Goal: Obtain resource: Obtain resource

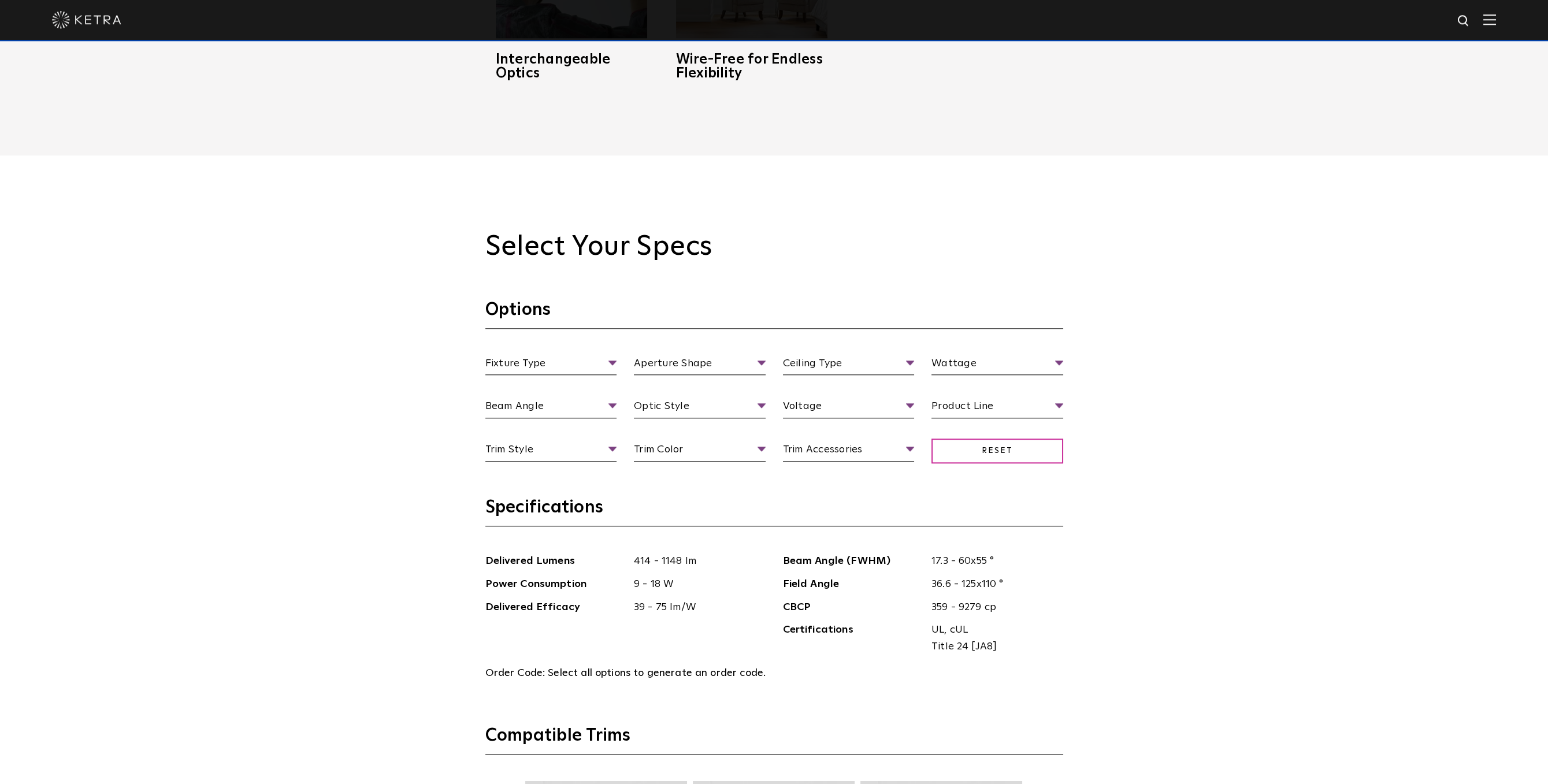
scroll to position [1192, 0]
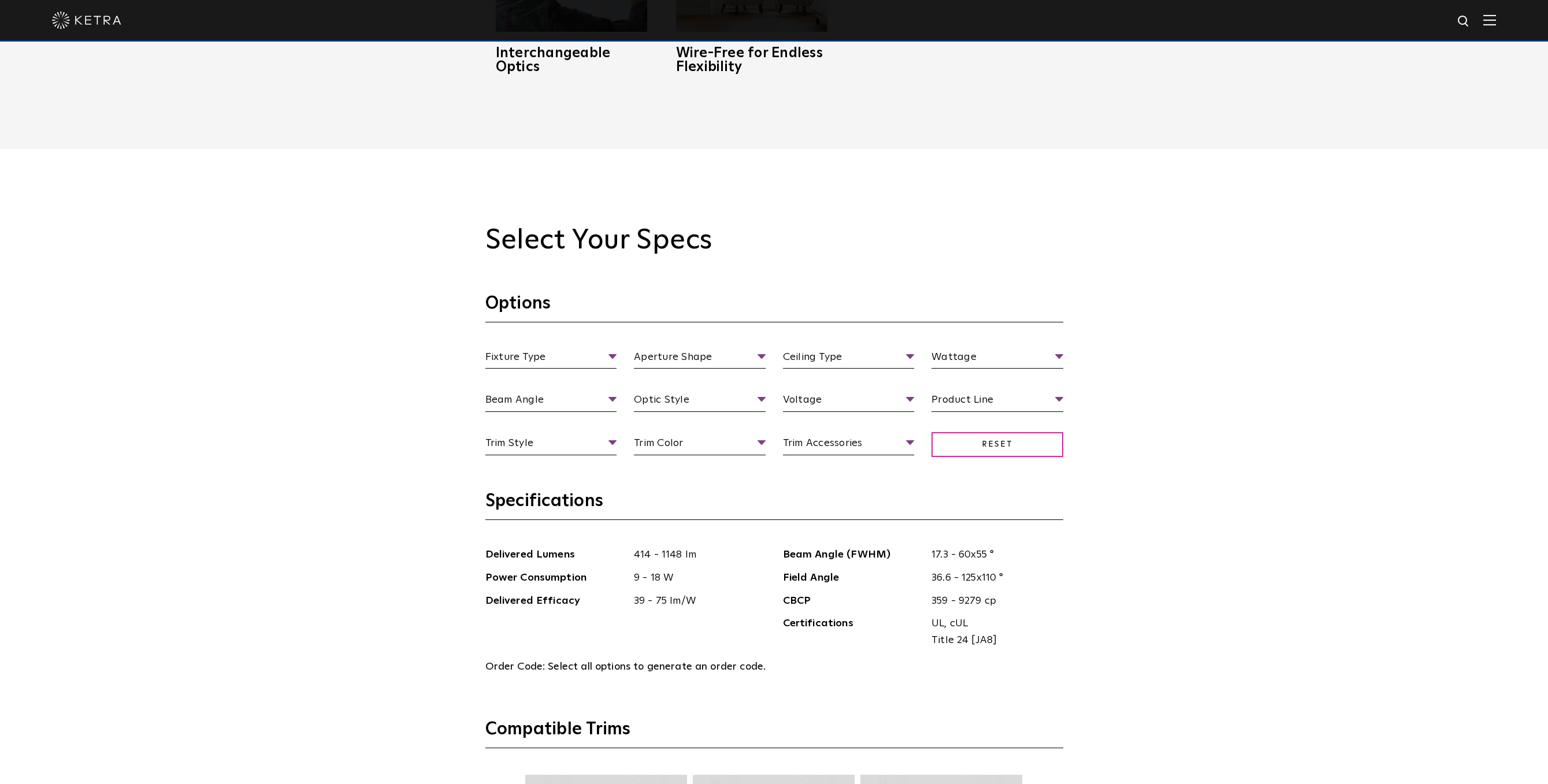
click at [621, 357] on ul "Fixture Type Fixture Type Adjustable Fixed Wall Wash" at bounding box center [551, 359] width 149 height 20
click at [604, 359] on span "Fixture Type" at bounding box center [551, 359] width 132 height 20
click at [541, 419] on li "Fixed" at bounding box center [551, 422] width 132 height 22
click at [734, 362] on span "Aperture Shape" at bounding box center [699, 359] width 132 height 20
click at [670, 406] on li "Round" at bounding box center [699, 401] width 132 height 22
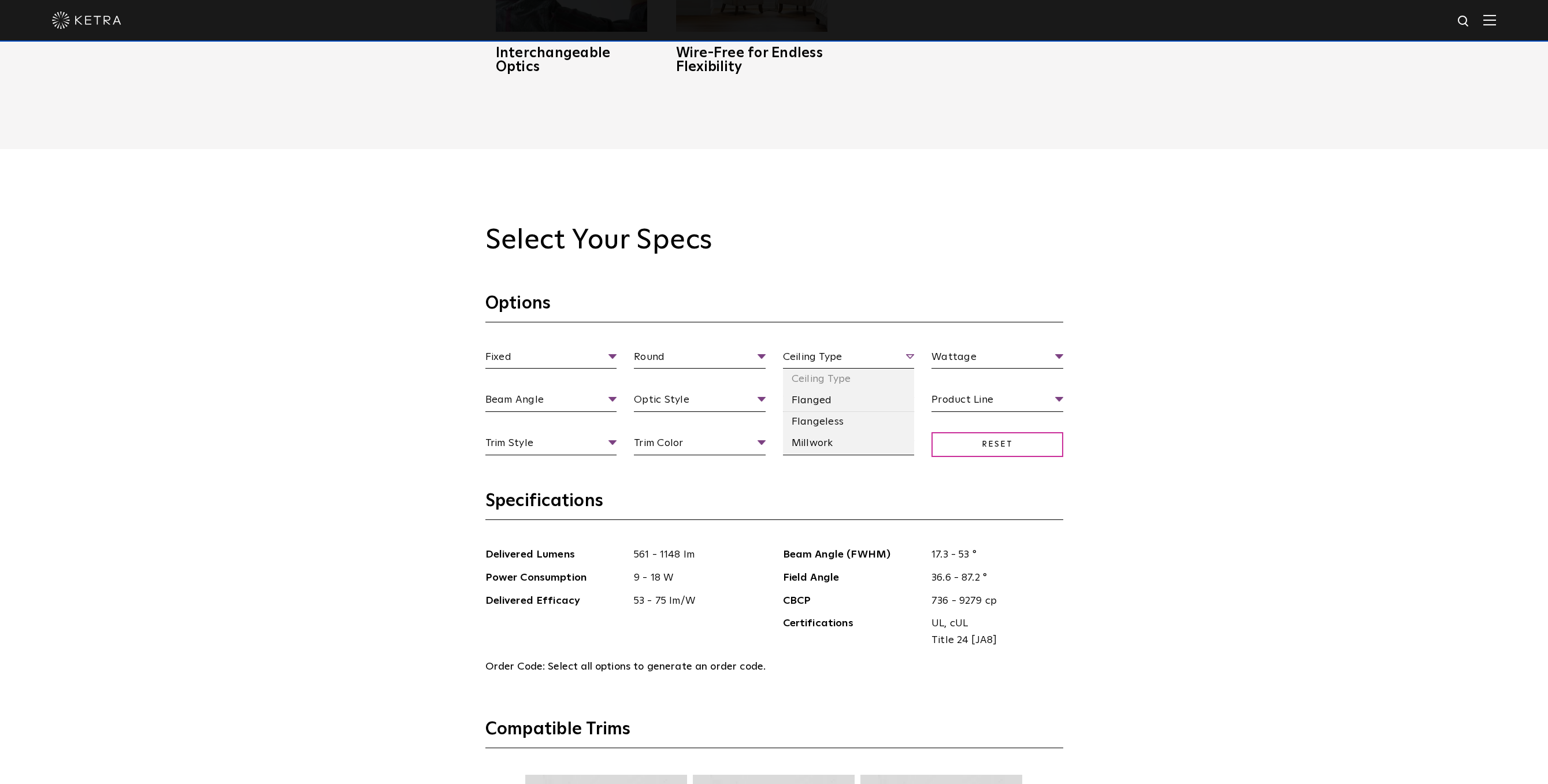
click at [856, 352] on span "Ceiling Type" at bounding box center [849, 359] width 132 height 20
click at [824, 401] on li "Flanged" at bounding box center [849, 401] width 132 height 22
click at [1025, 365] on span "Wattage" at bounding box center [997, 359] width 132 height 20
click at [967, 418] on li "18 Watt" at bounding box center [997, 422] width 132 height 22
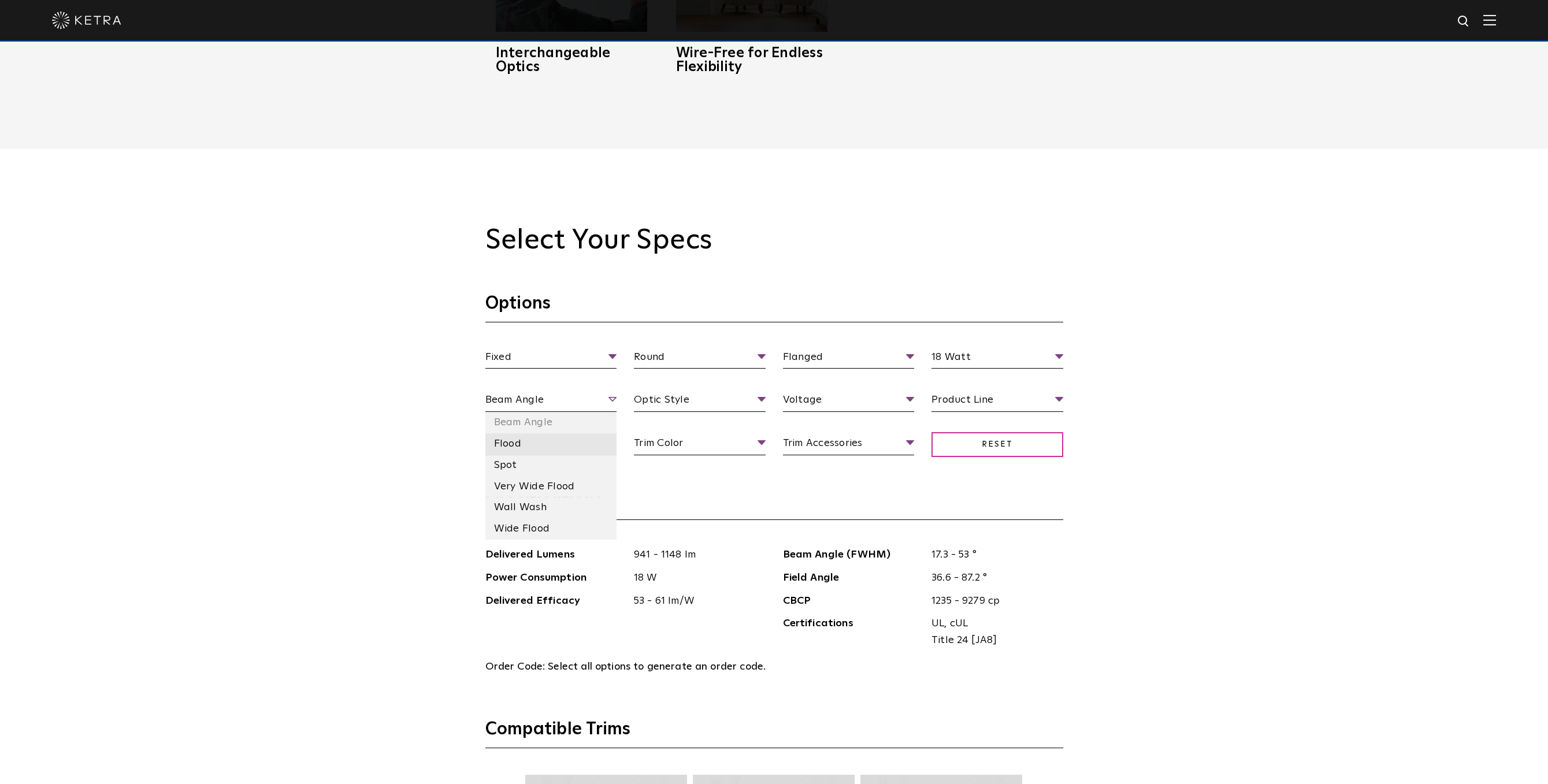
click at [514, 445] on li "Flood" at bounding box center [551, 444] width 132 height 22
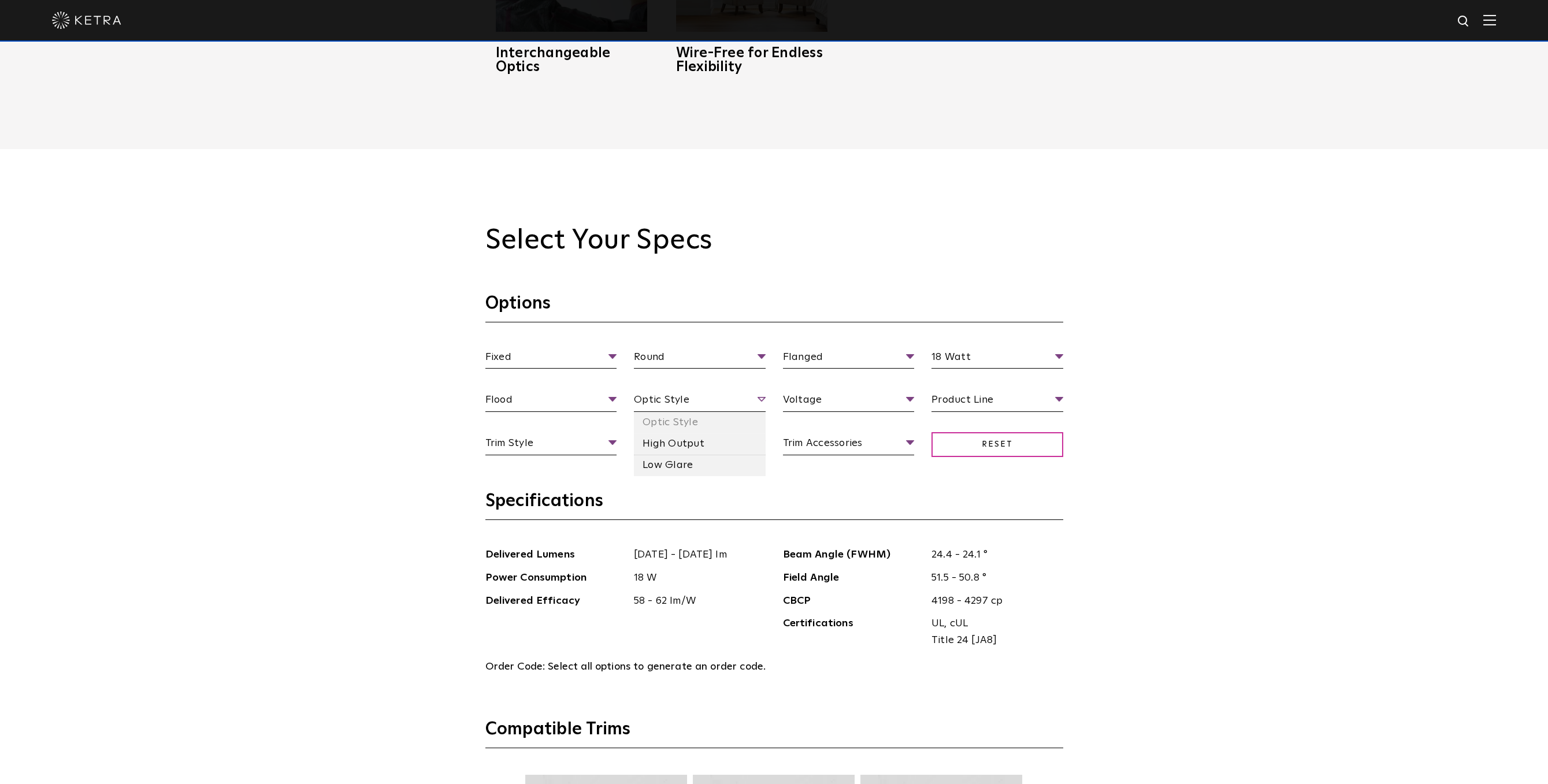
click at [685, 404] on span "Optic Style" at bounding box center [699, 402] width 132 height 20
click at [679, 448] on li "High Output" at bounding box center [699, 444] width 132 height 22
click at [856, 406] on span "Voltage" at bounding box center [849, 402] width 132 height 20
click at [815, 445] on li "120 V" at bounding box center [849, 444] width 132 height 22
click at [1005, 410] on span "Product Line" at bounding box center [997, 402] width 132 height 20
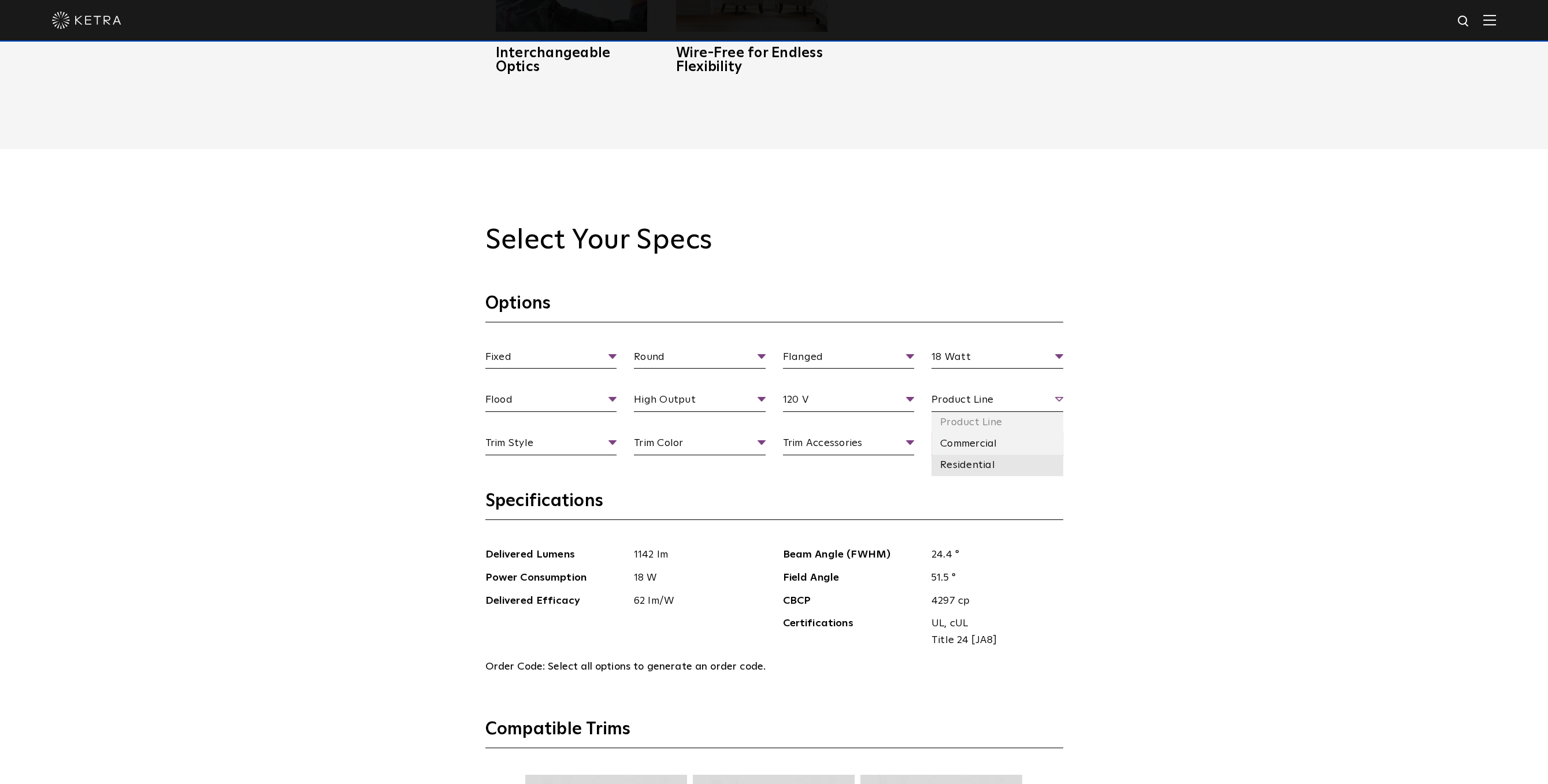
click at [982, 466] on li "Residential" at bounding box center [997, 465] width 132 height 22
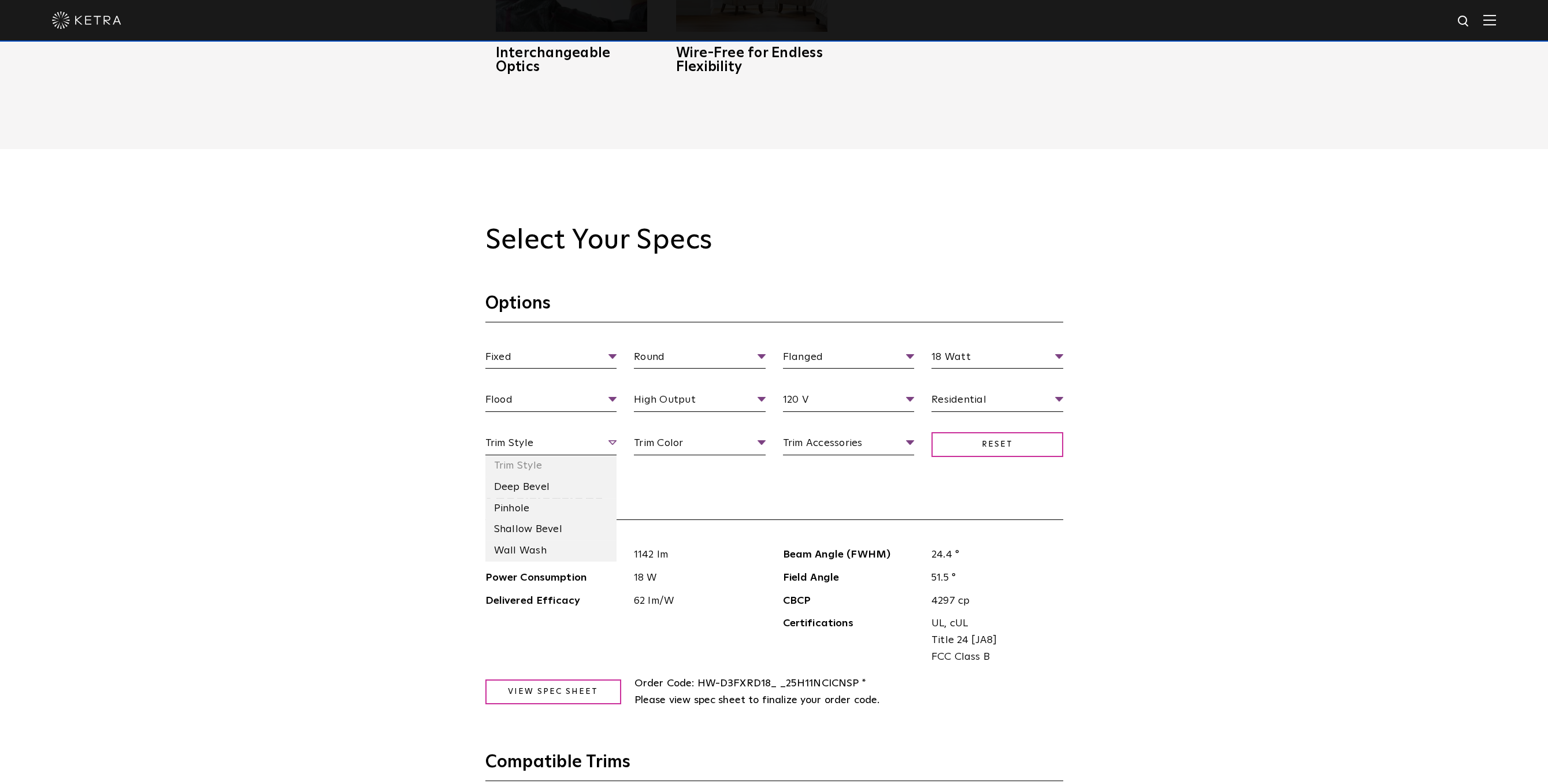
click at [564, 437] on span "Trim Style" at bounding box center [551, 445] width 132 height 20
click at [553, 528] on li "Shallow Bevel" at bounding box center [551, 529] width 132 height 22
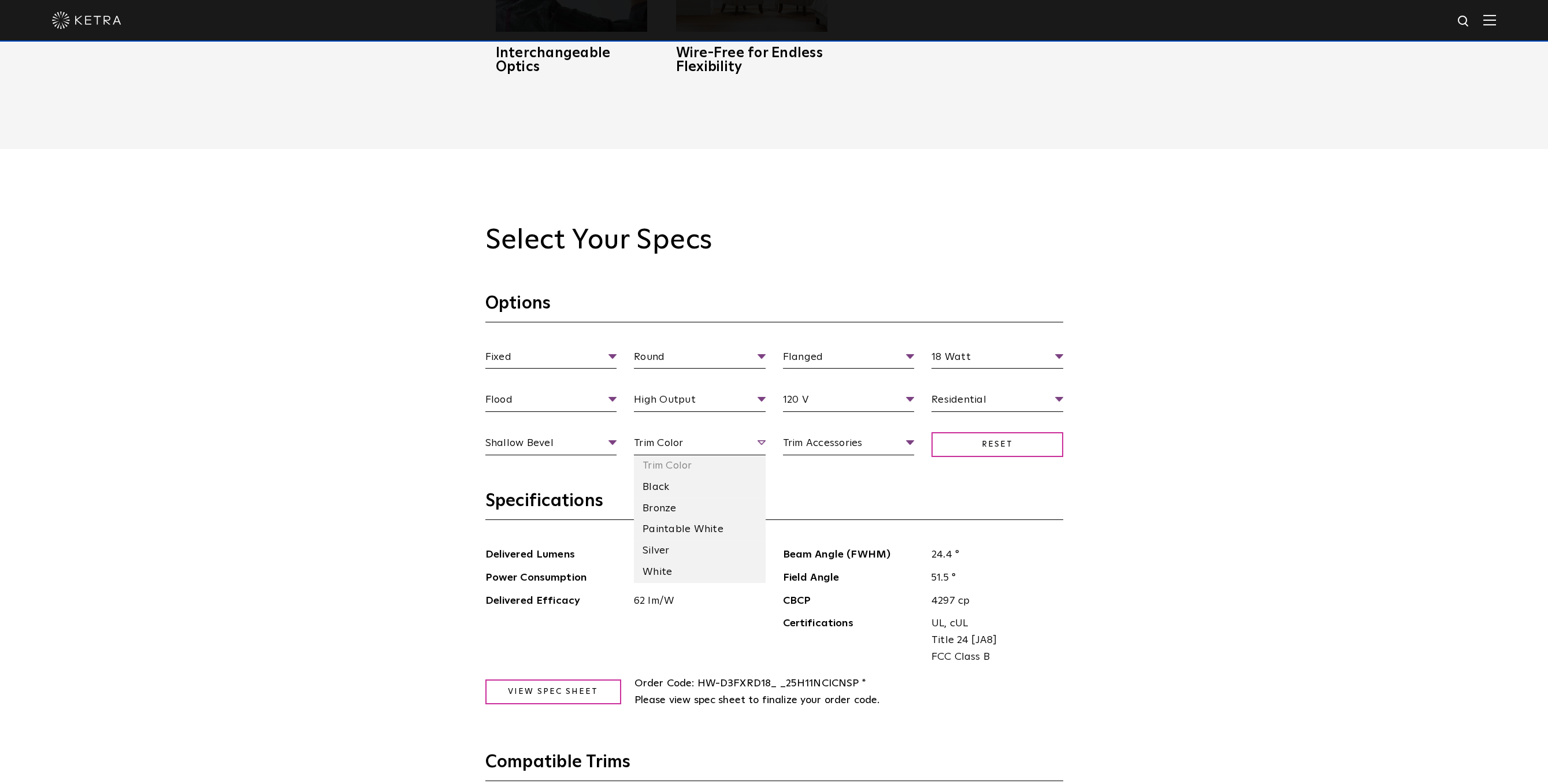
click at [696, 446] on span "Trim Color" at bounding box center [699, 445] width 132 height 20
click at [659, 570] on li "White" at bounding box center [699, 572] width 132 height 22
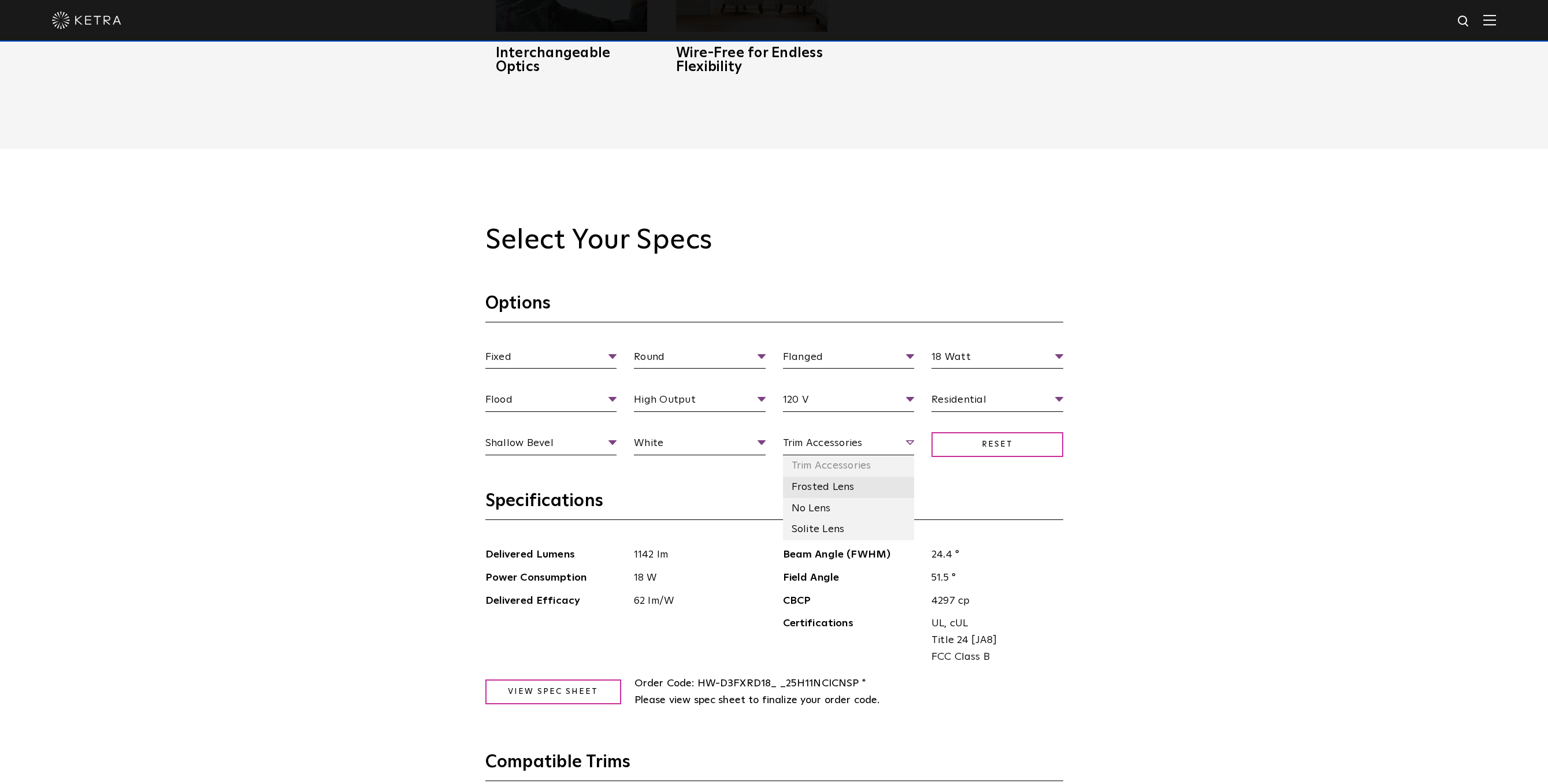
click at [835, 493] on li "Frosted Lens" at bounding box center [849, 487] width 132 height 22
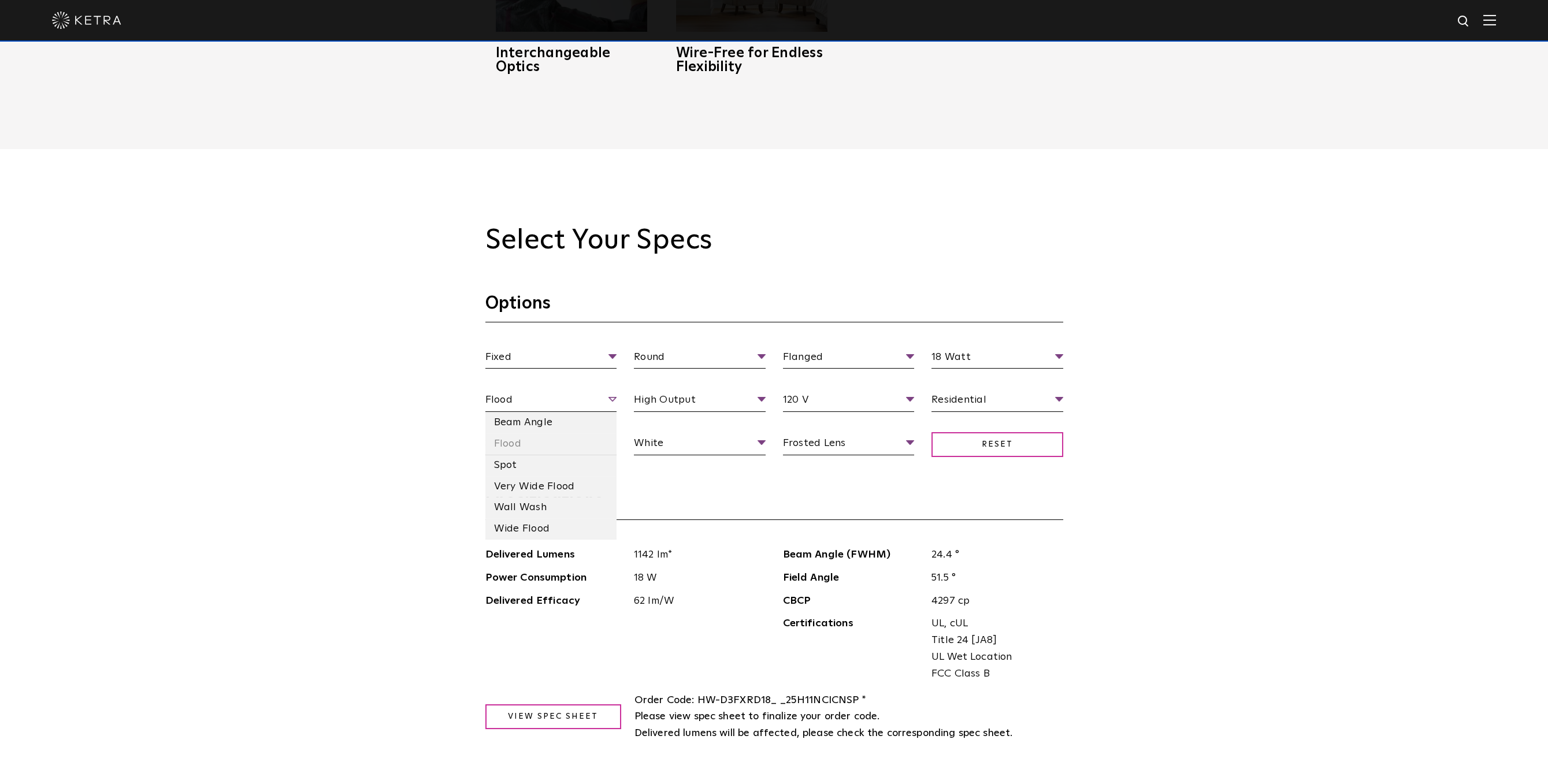
click at [601, 397] on span "Flood" at bounding box center [551, 402] width 132 height 20
click at [544, 522] on li "Wide Flood" at bounding box center [551, 529] width 132 height 22
click at [1049, 355] on span "18 Watt" at bounding box center [997, 359] width 132 height 20
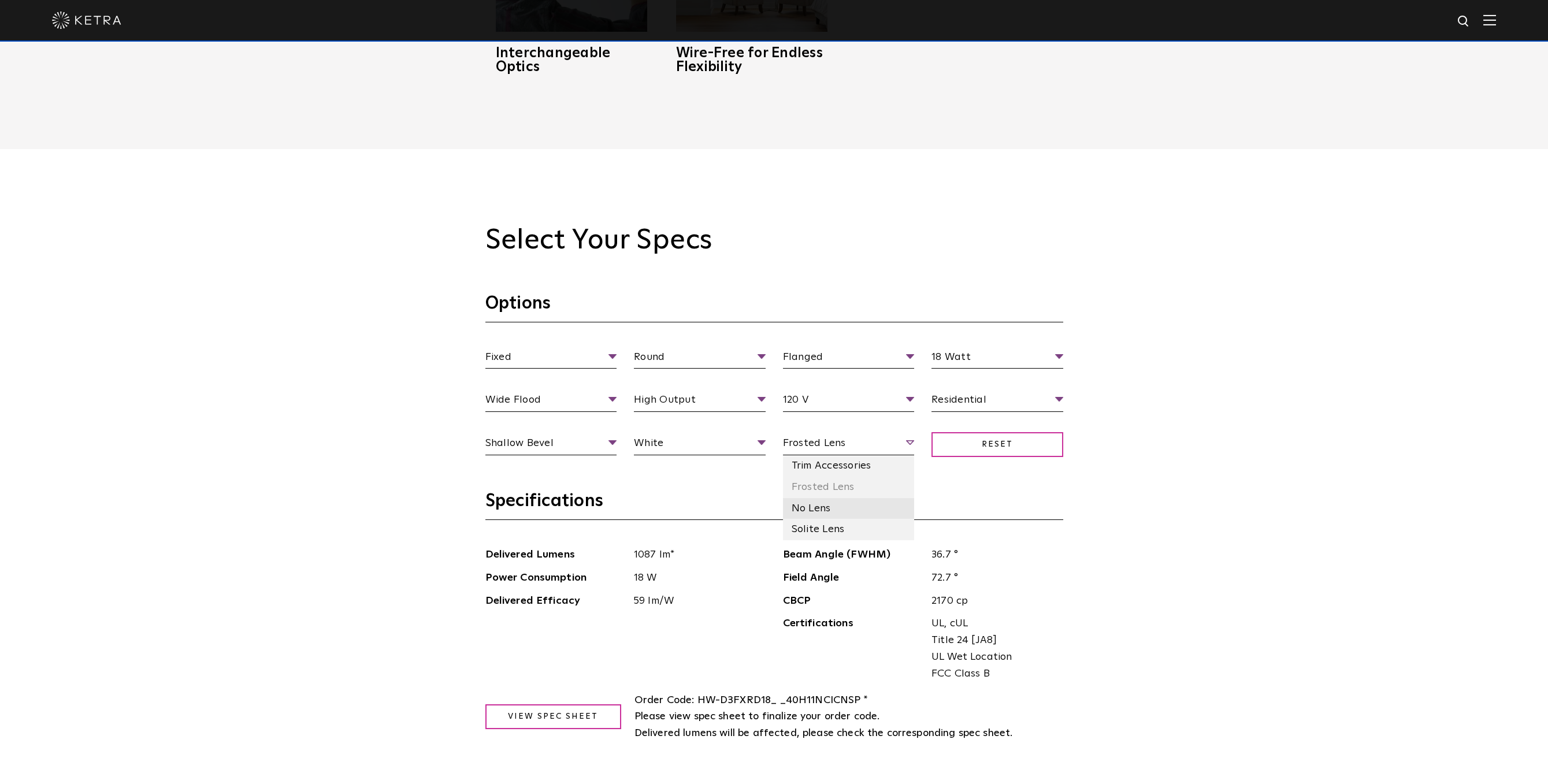
click at [833, 510] on li "No Lens" at bounding box center [849, 508] width 132 height 22
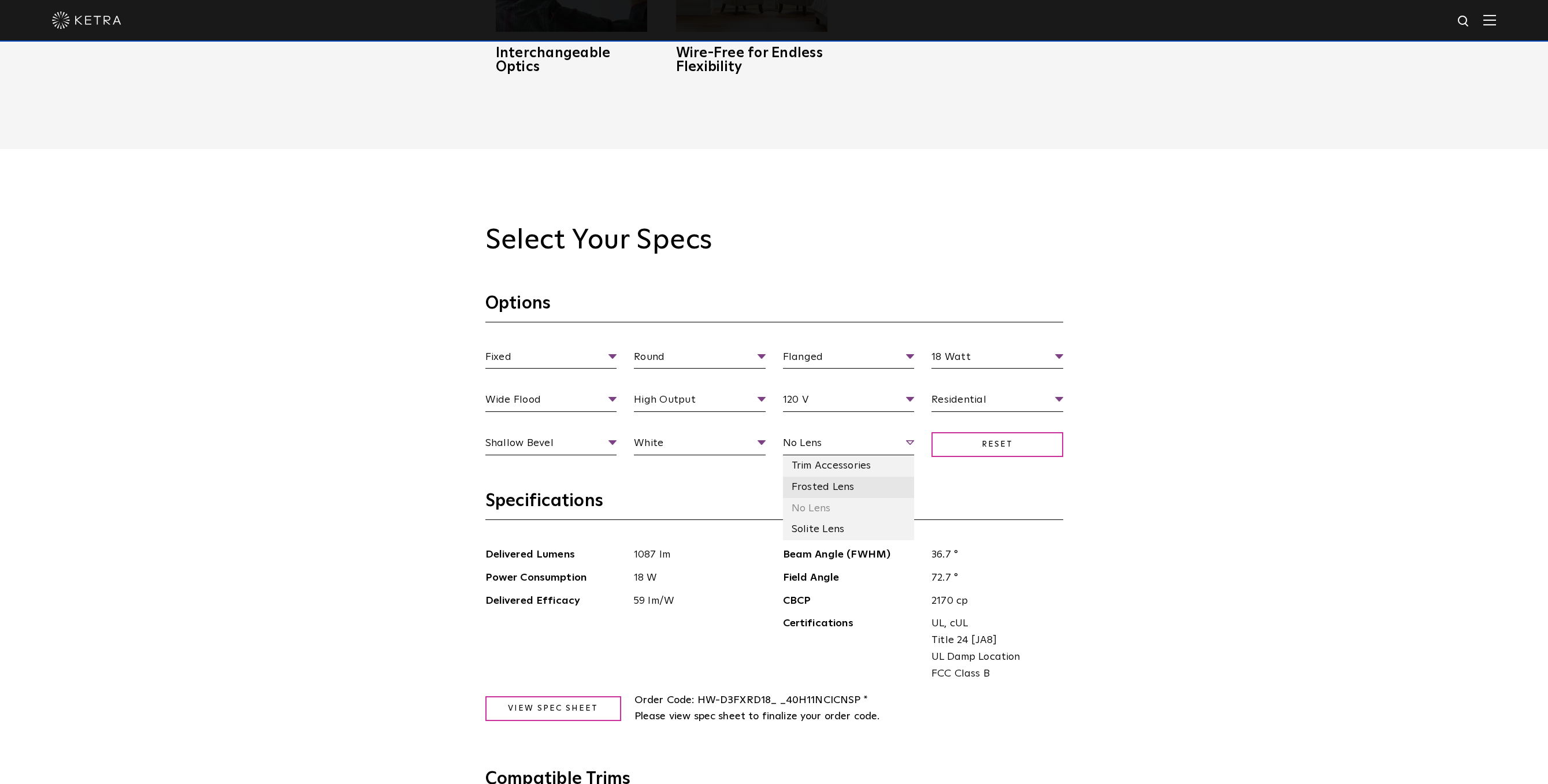
click at [853, 487] on li "Frosted Lens" at bounding box center [849, 487] width 132 height 22
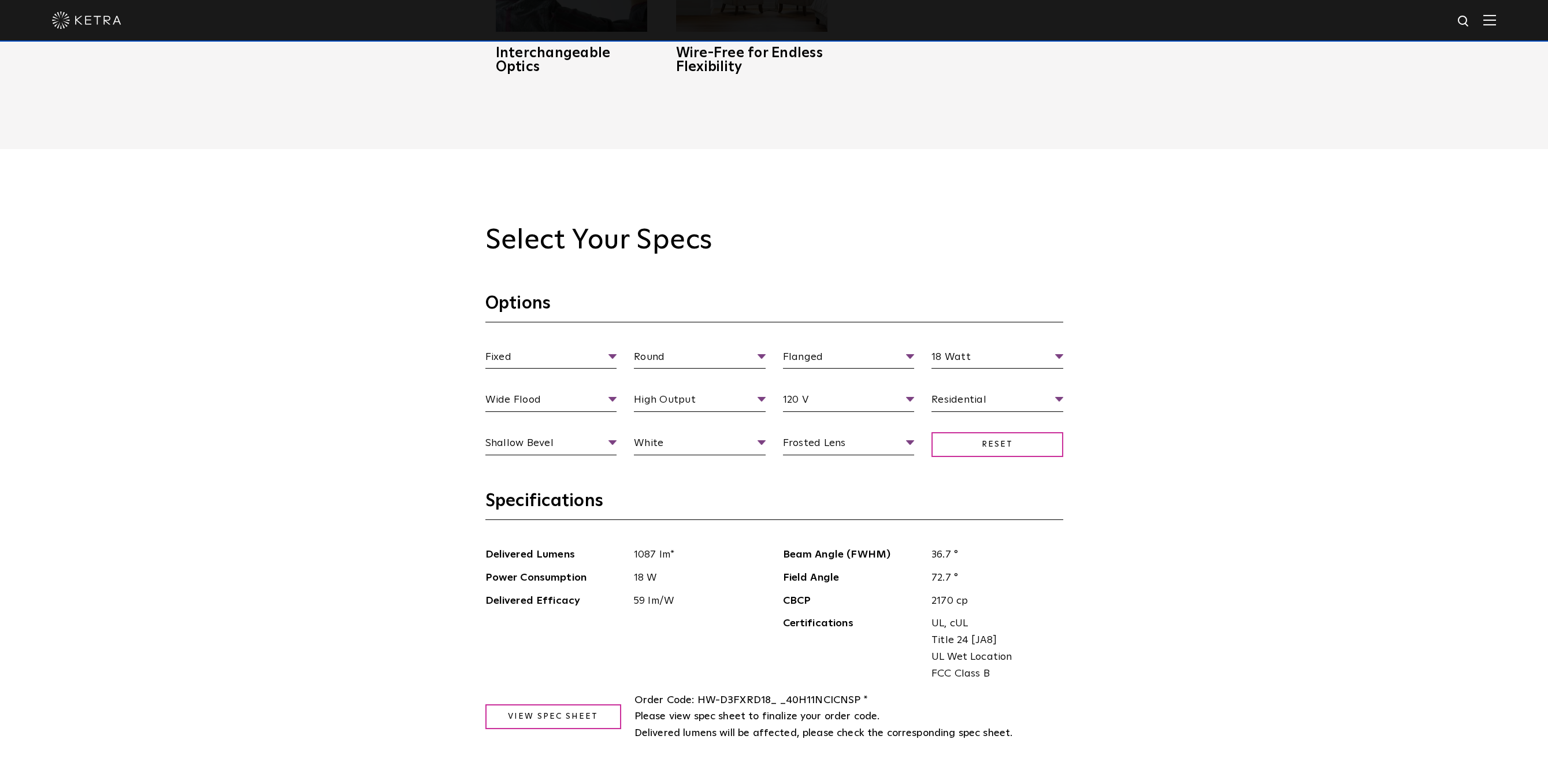
click at [1322, 369] on div "Select Your Specs Options Fixed Fixture Type Adjustable Fixed Wall Wash Round A…" at bounding box center [774, 771] width 1548 height 1243
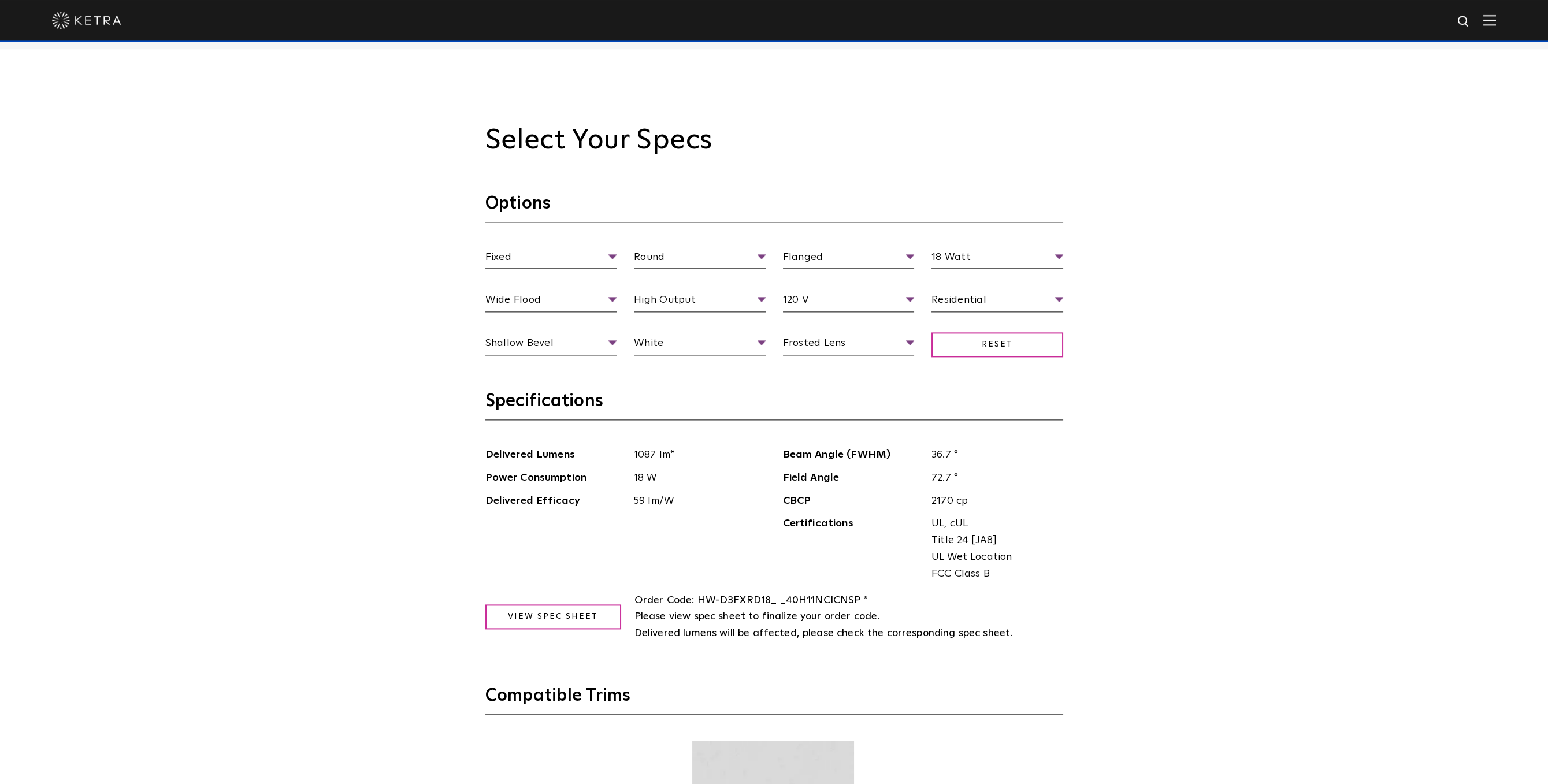
scroll to position [1311, 0]
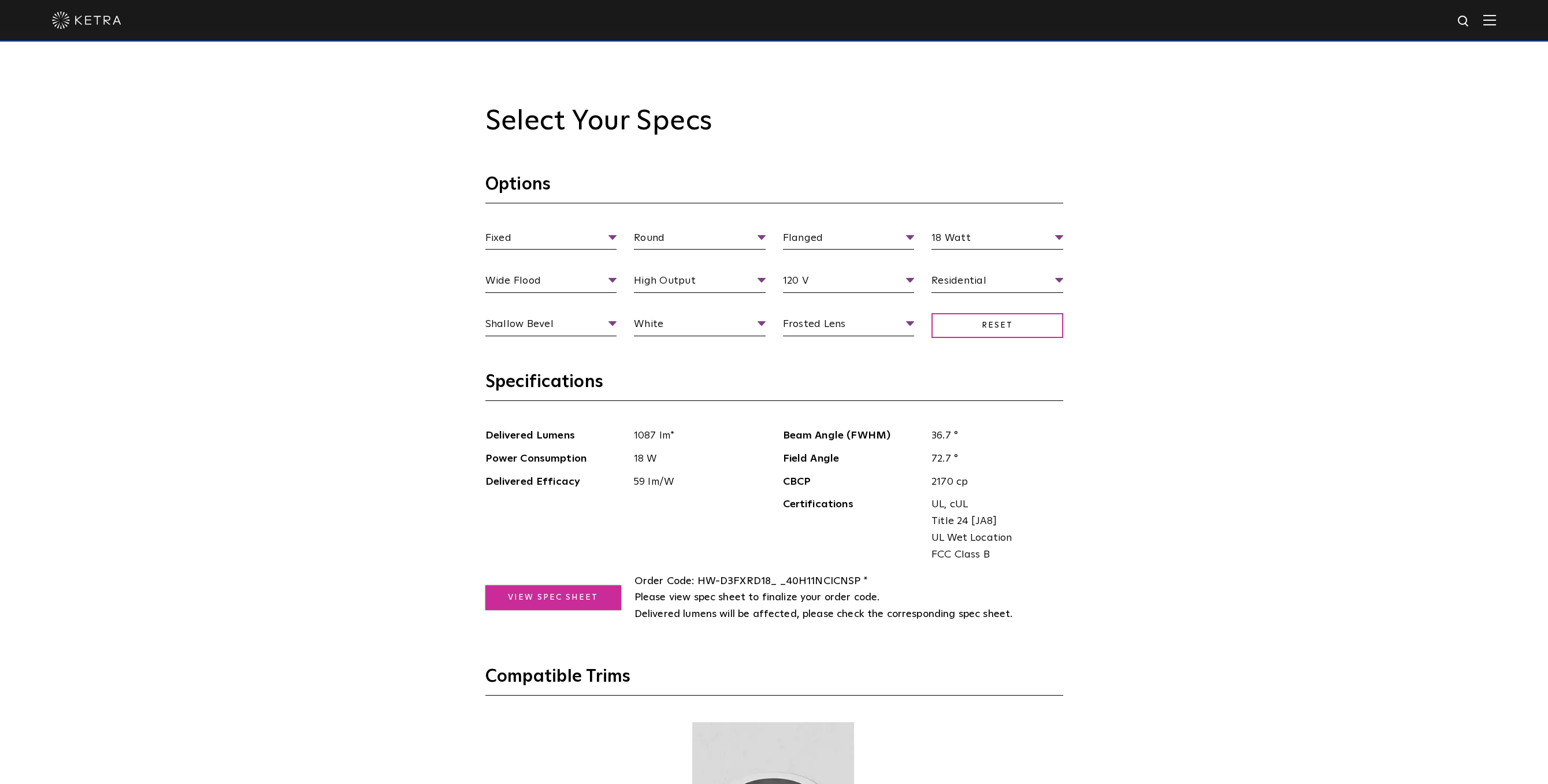
click at [578, 607] on link "View Spec Sheet" at bounding box center [553, 597] width 136 height 25
